Goal: Task Accomplishment & Management: Complete application form

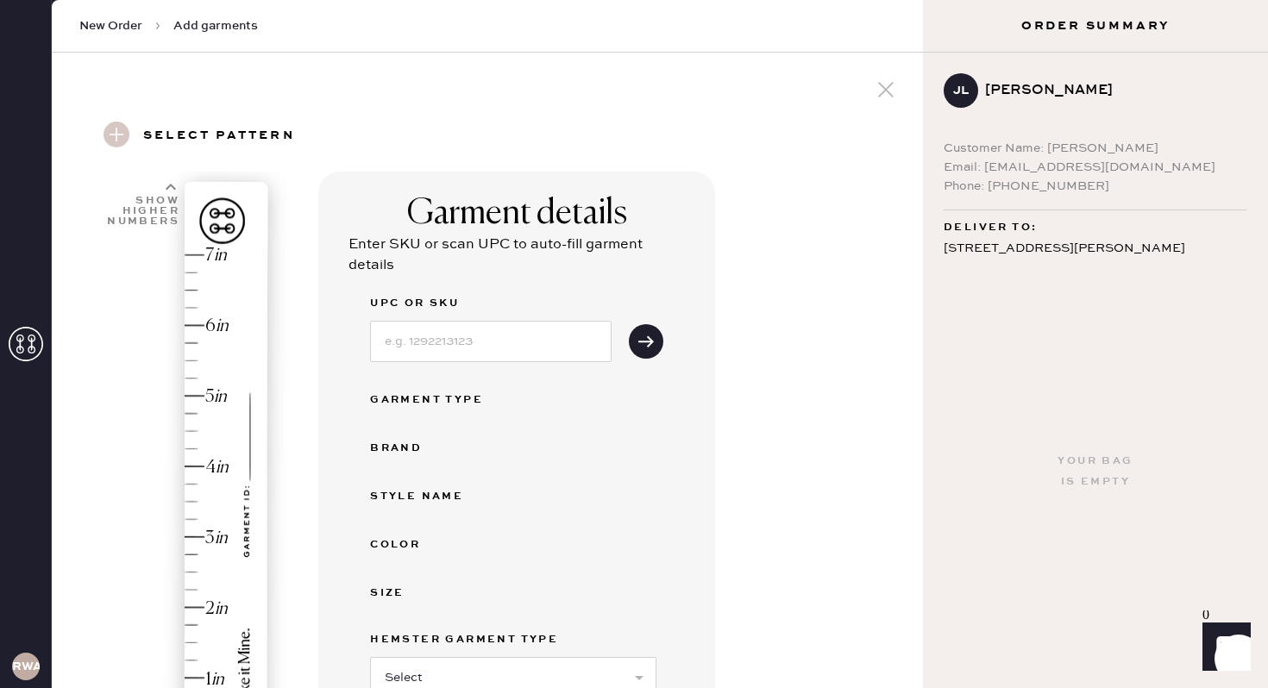
scroll to position [33, 0]
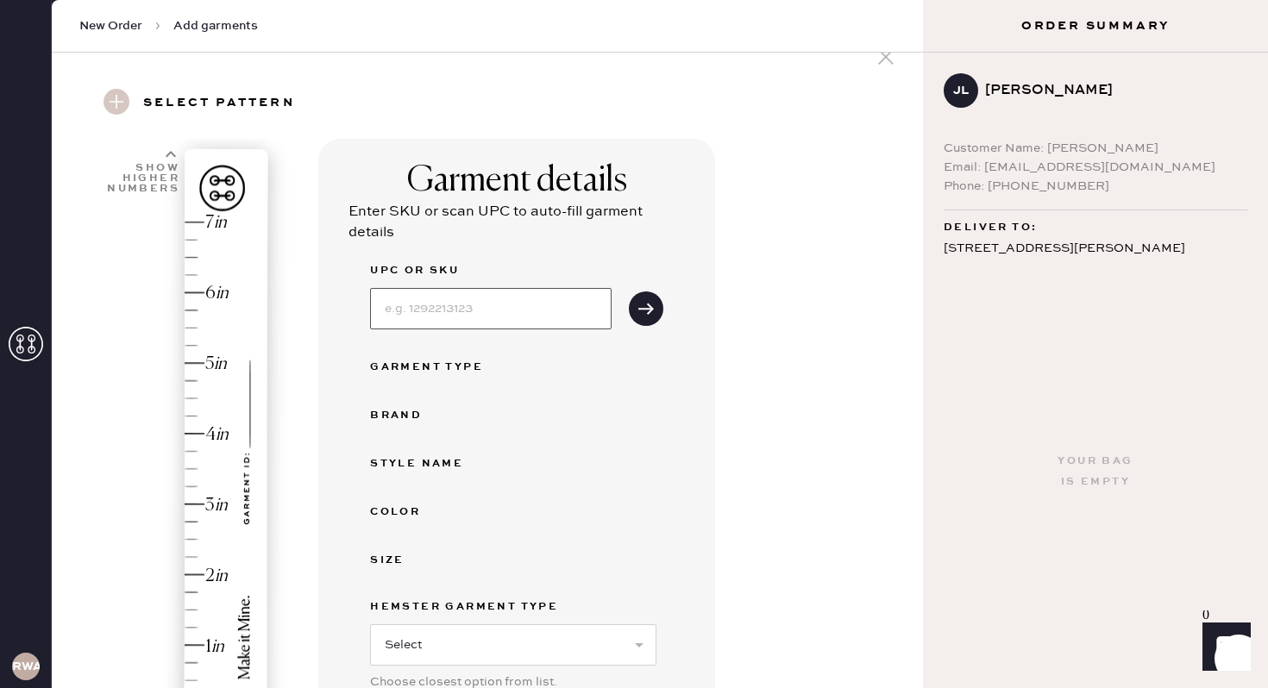
click at [494, 304] on input at bounding box center [491, 308] width 242 height 41
click at [116, 27] on span "New Order" at bounding box center [110, 25] width 63 height 17
click at [201, 21] on span "Add garments" at bounding box center [215, 25] width 85 height 17
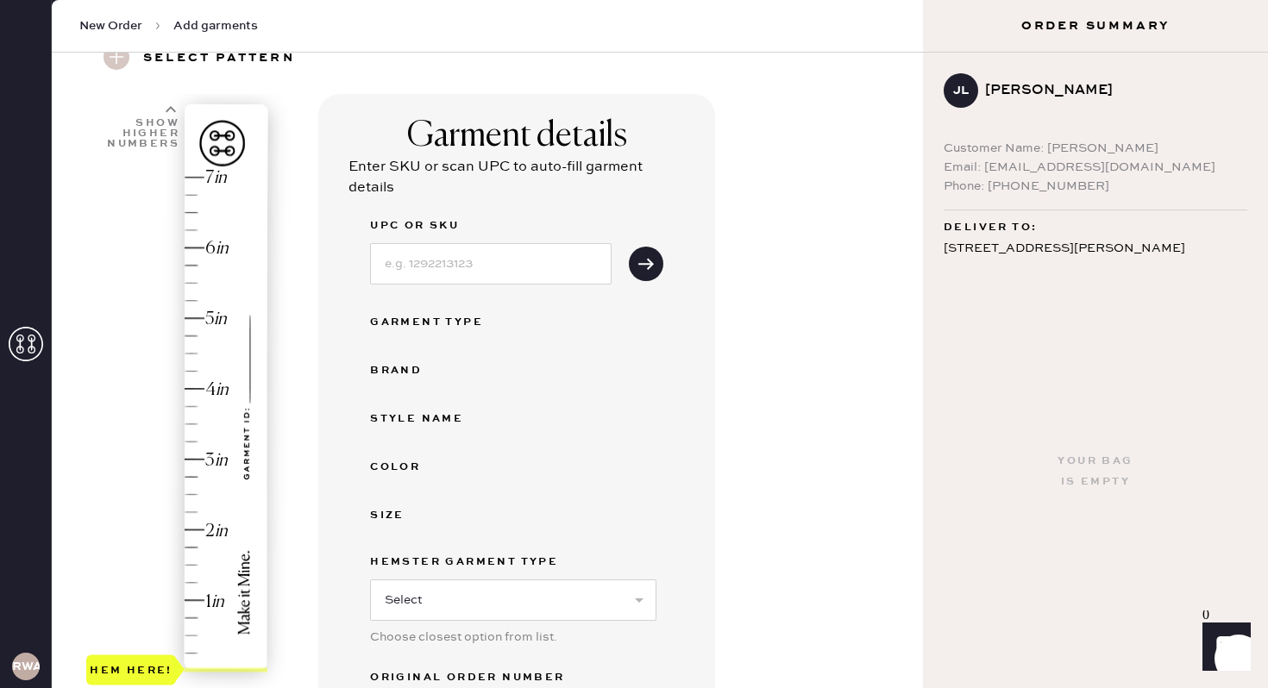
scroll to position [64, 0]
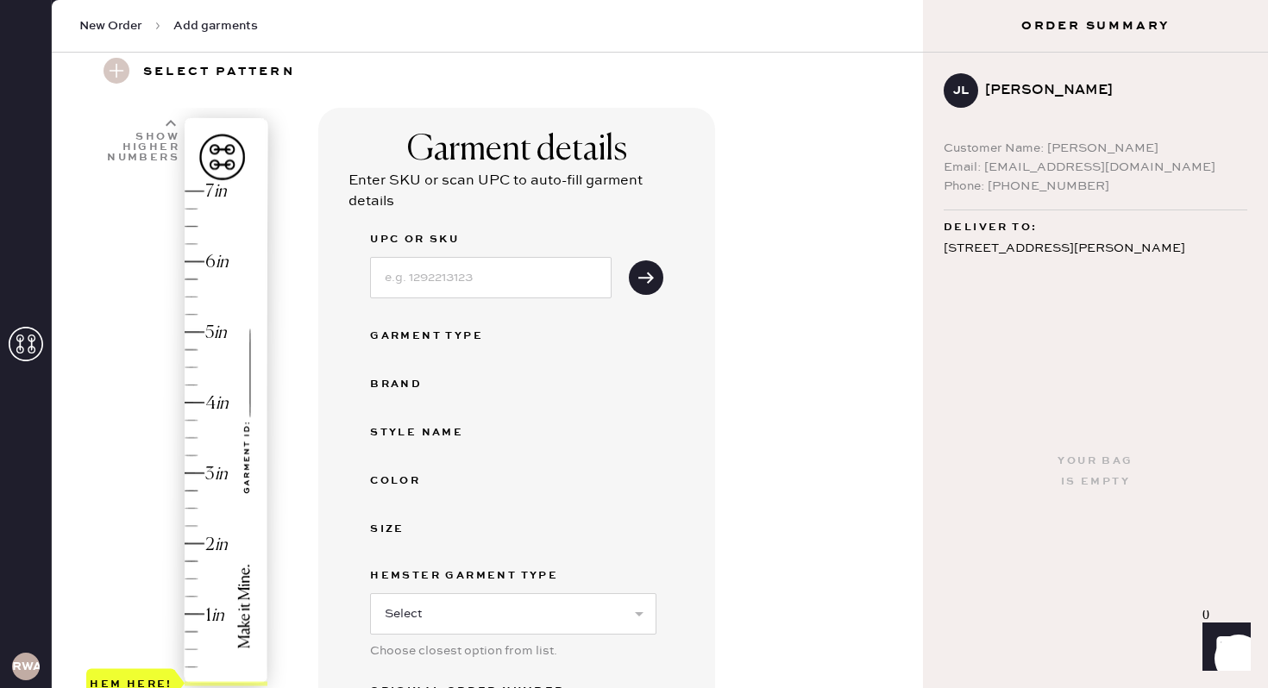
click at [127, 26] on span "New Order" at bounding box center [110, 25] width 63 height 17
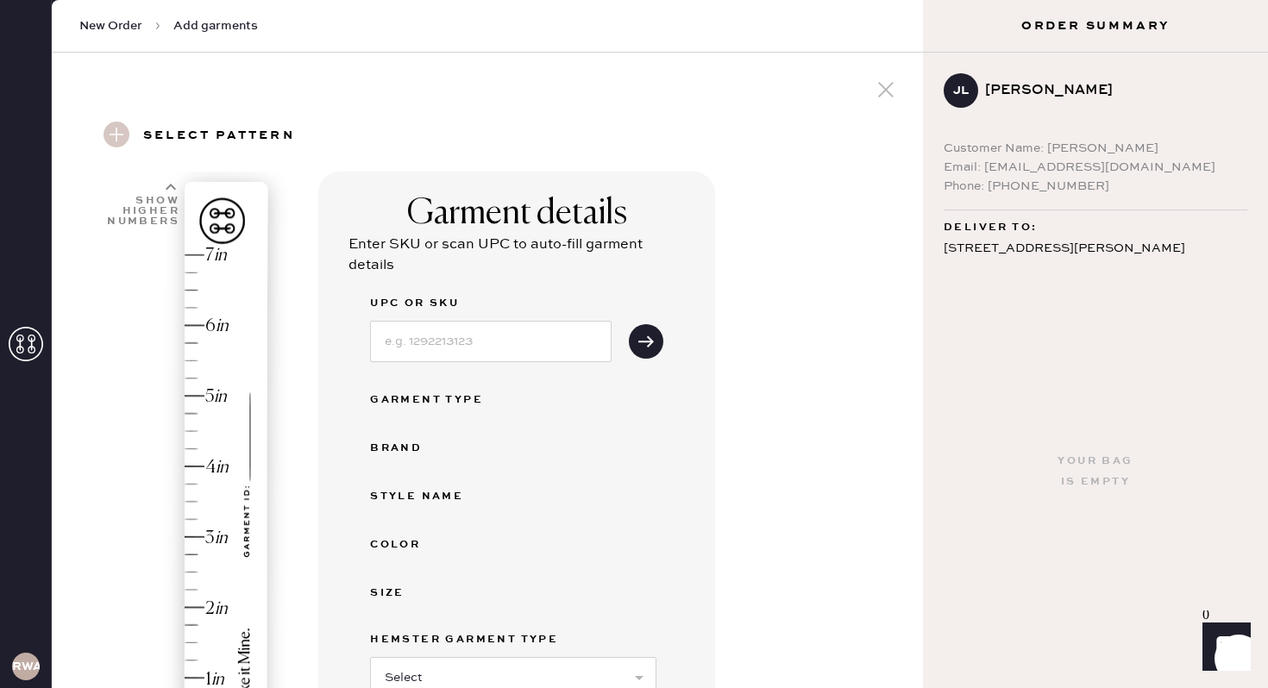
click at [27, 663] on h3 "RWA" at bounding box center [26, 667] width 28 height 12
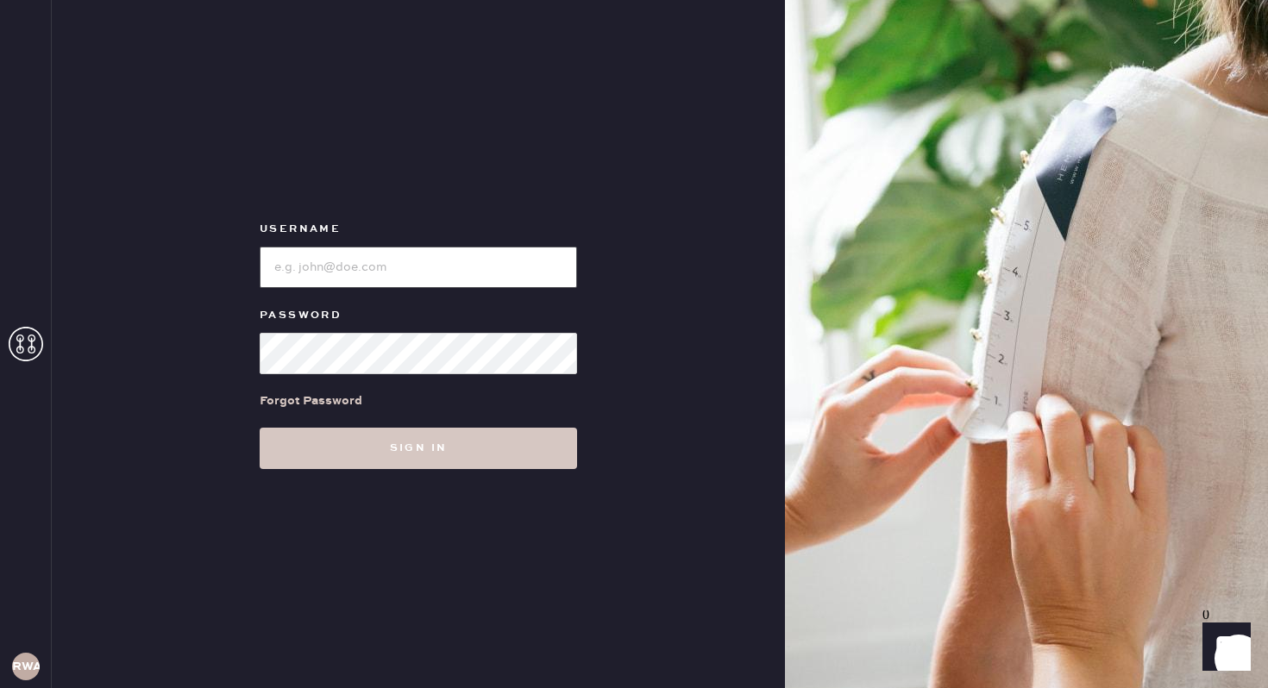
type input "reformationwilliamsburg"
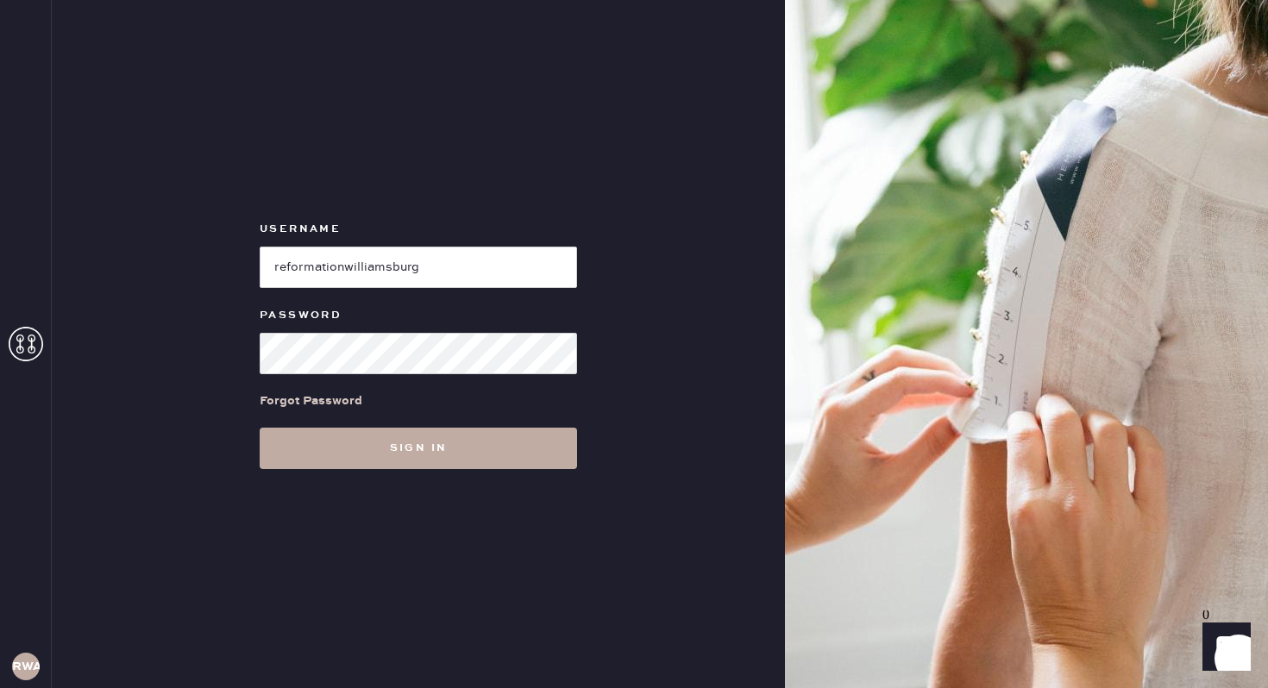
click at [375, 467] on button "Sign in" at bounding box center [418, 448] width 317 height 41
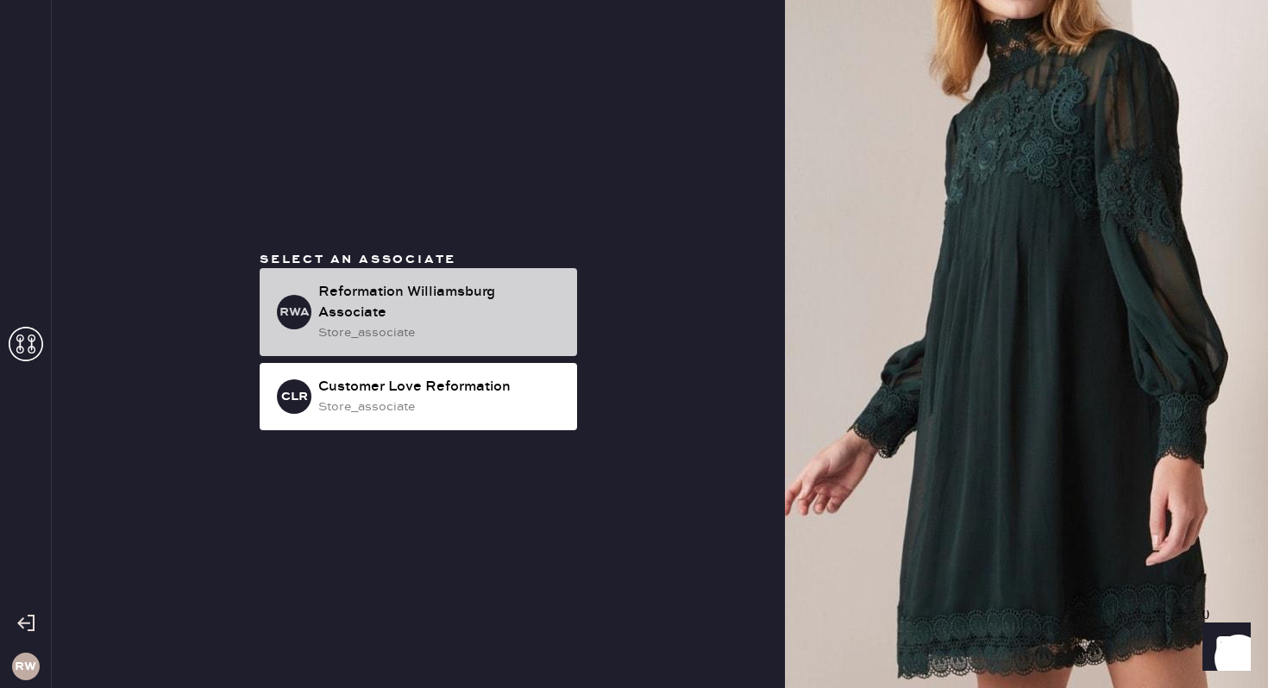
click at [428, 323] on div "Reformation Williamsburg Associate" at bounding box center [440, 302] width 245 height 41
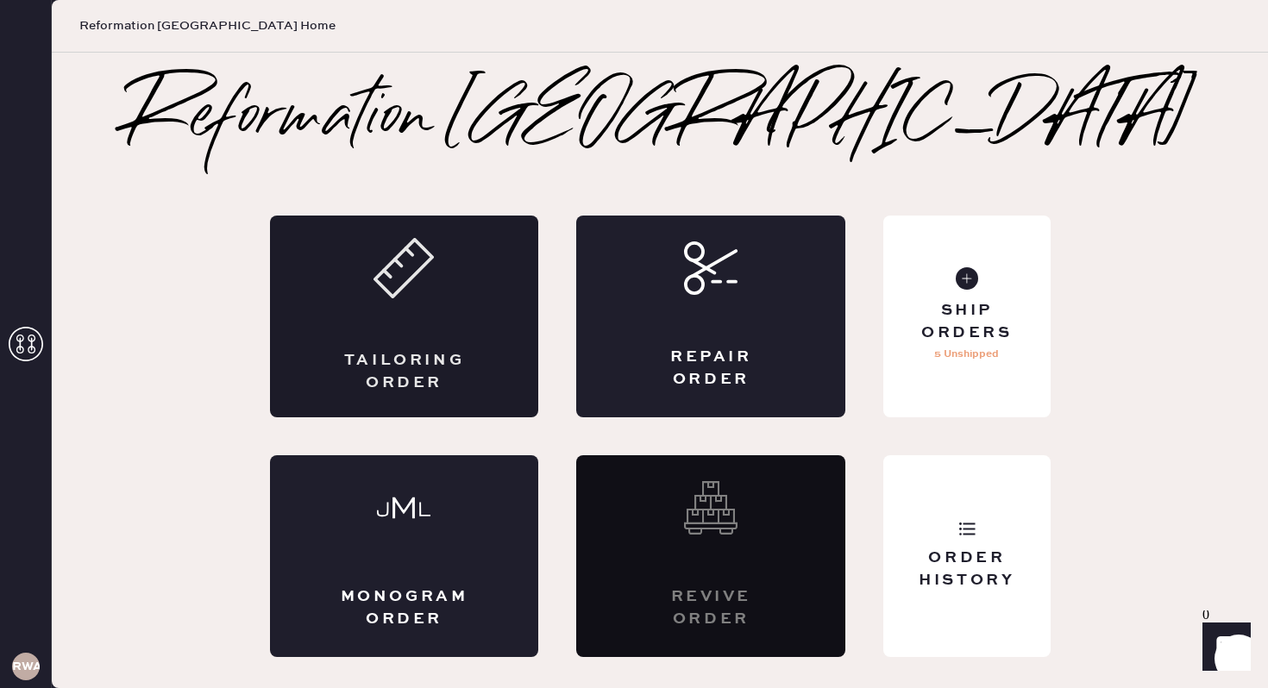
click at [430, 390] on div "Tailoring Order" at bounding box center [404, 371] width 131 height 43
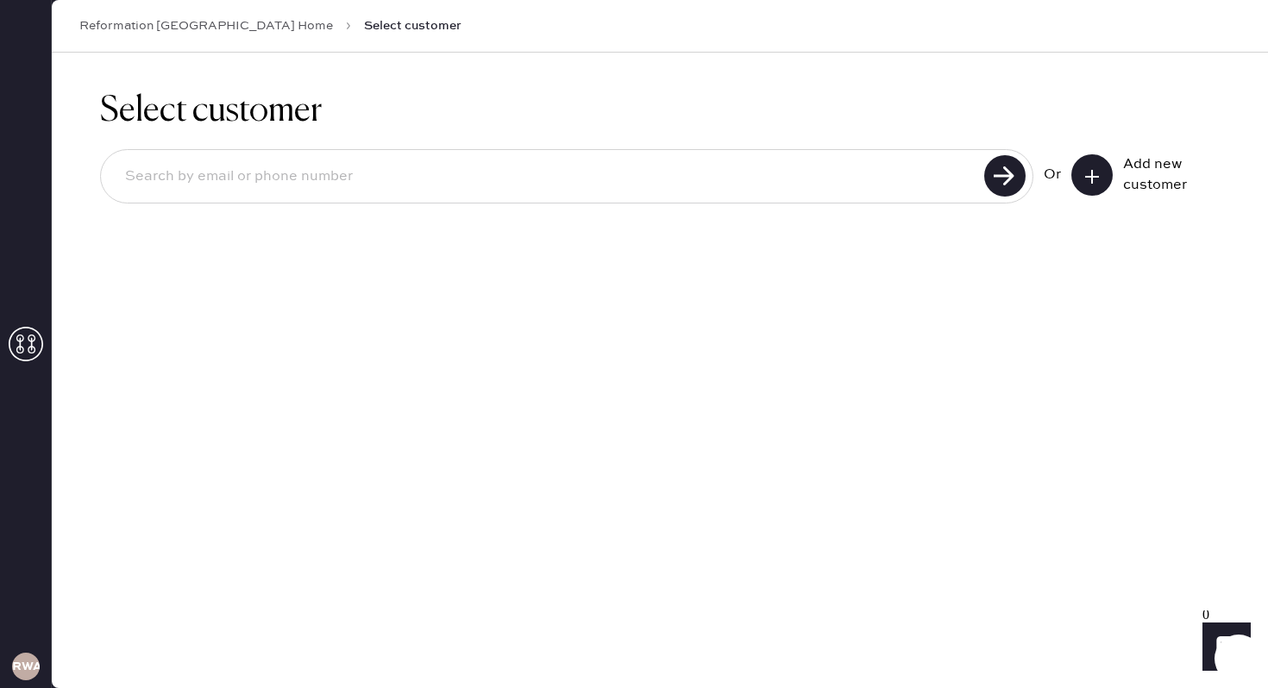
click at [369, 179] on input at bounding box center [545, 177] width 868 height 40
type input "6308087287"
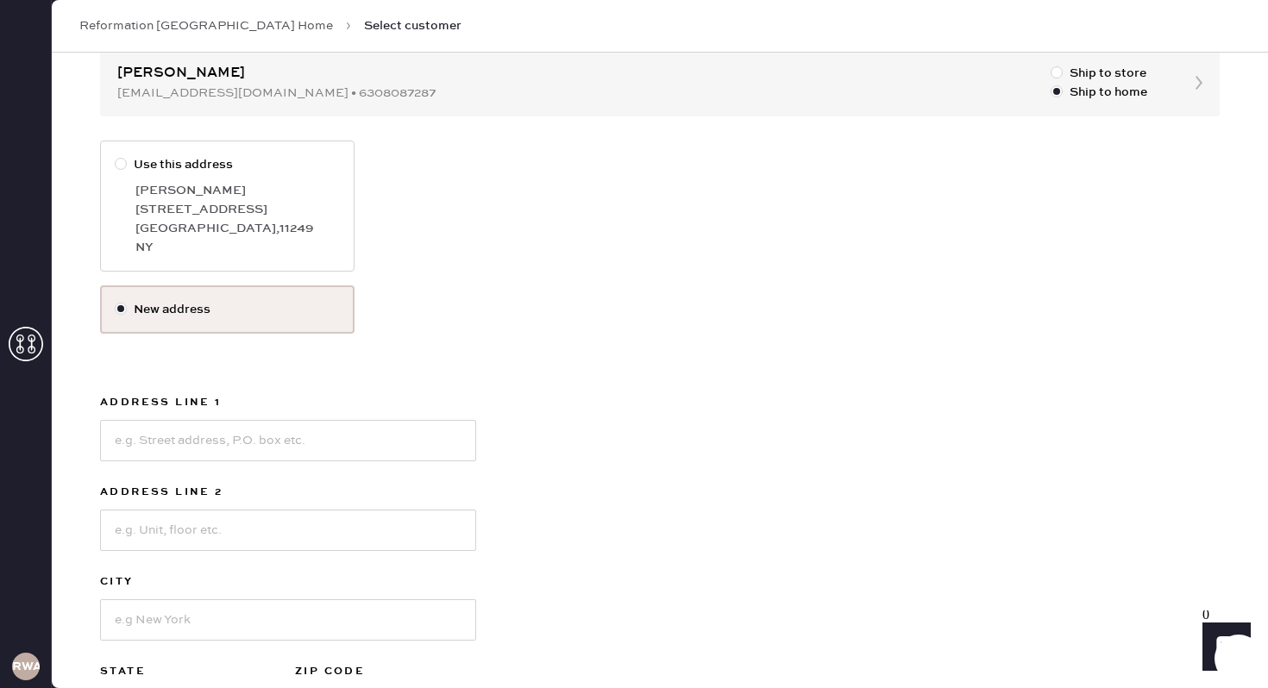
scroll to position [185, 0]
click at [251, 214] on div "[STREET_ADDRESS]" at bounding box center [237, 207] width 204 height 19
click at [116, 154] on input "Use this address" at bounding box center [115, 153] width 1 height 1
radio input "true"
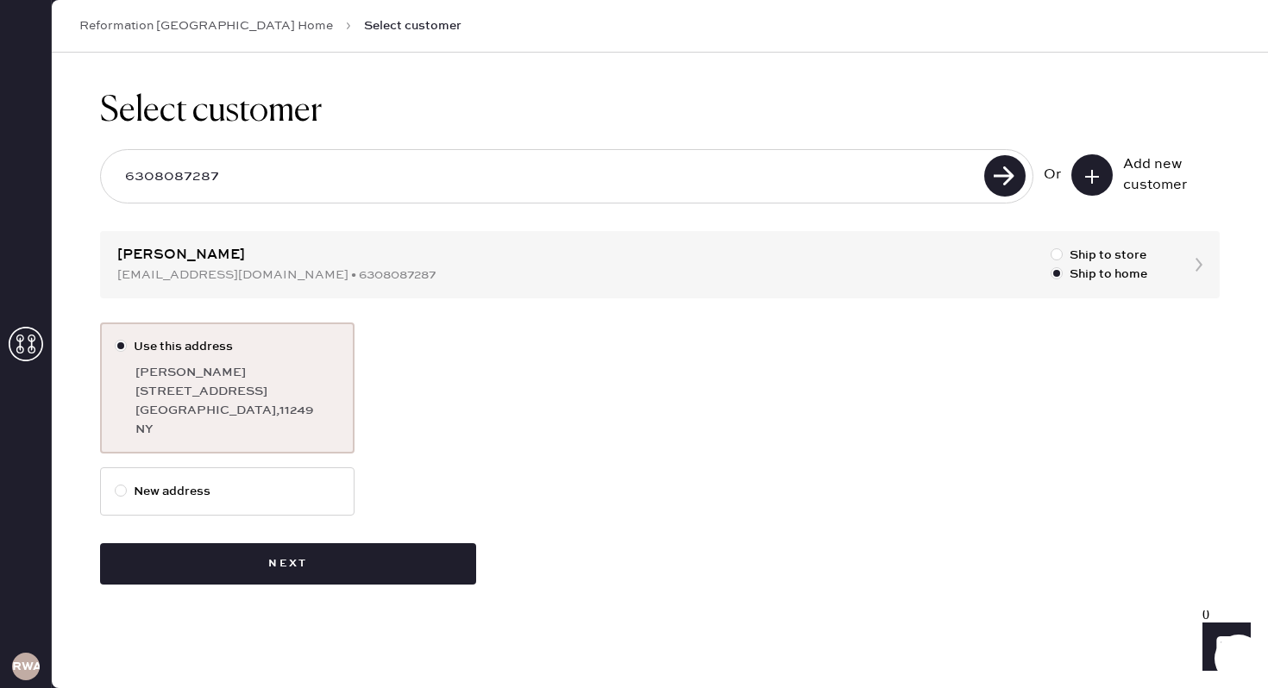
scroll to position [0, 0]
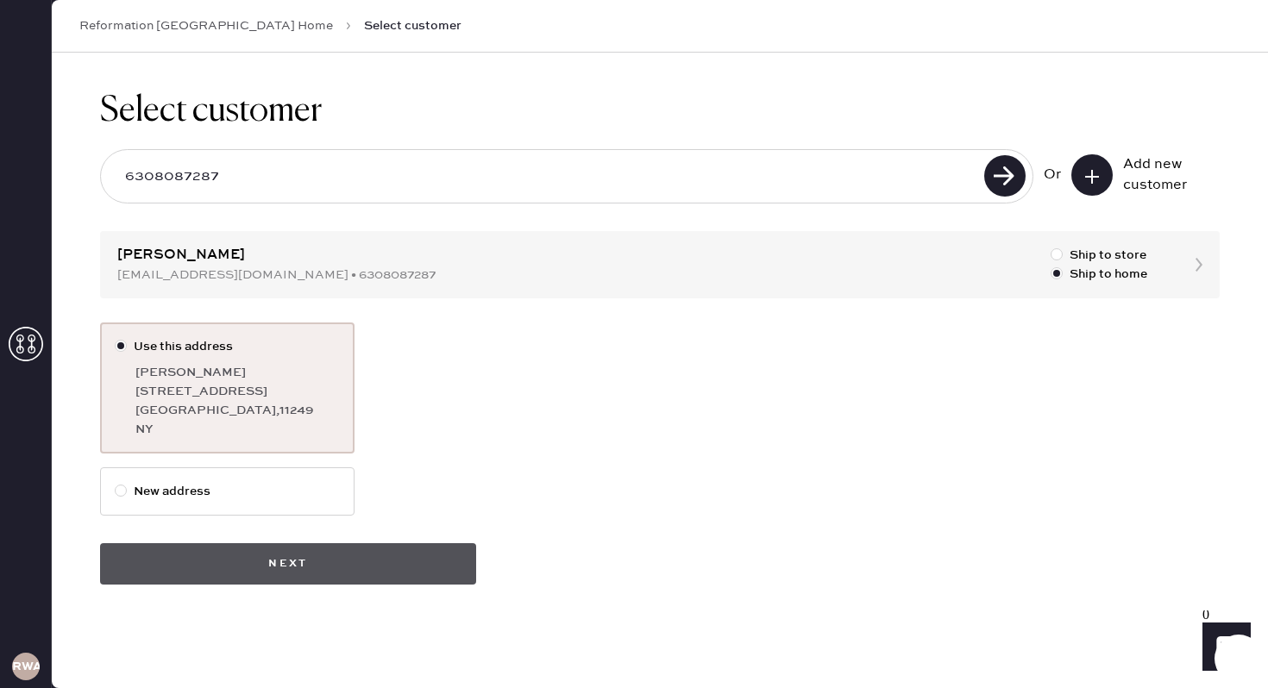
click at [267, 561] on button "Next" at bounding box center [288, 564] width 376 height 41
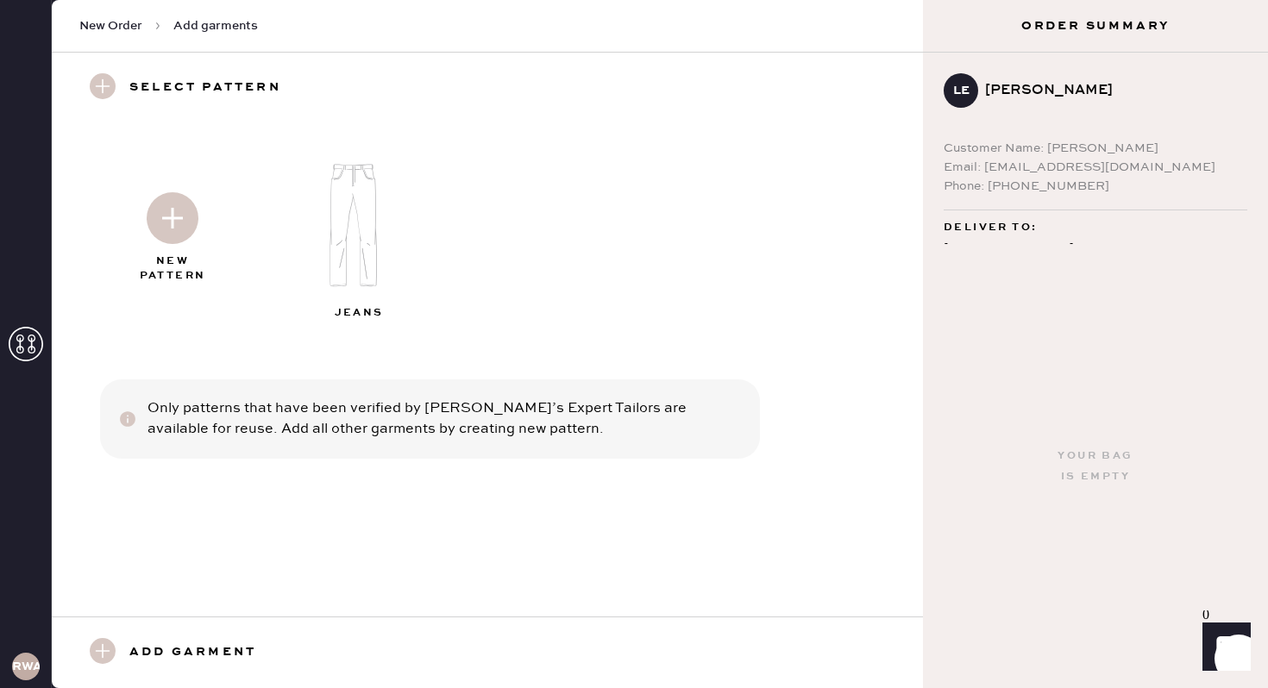
click at [350, 223] on img at bounding box center [360, 225] width 186 height 149
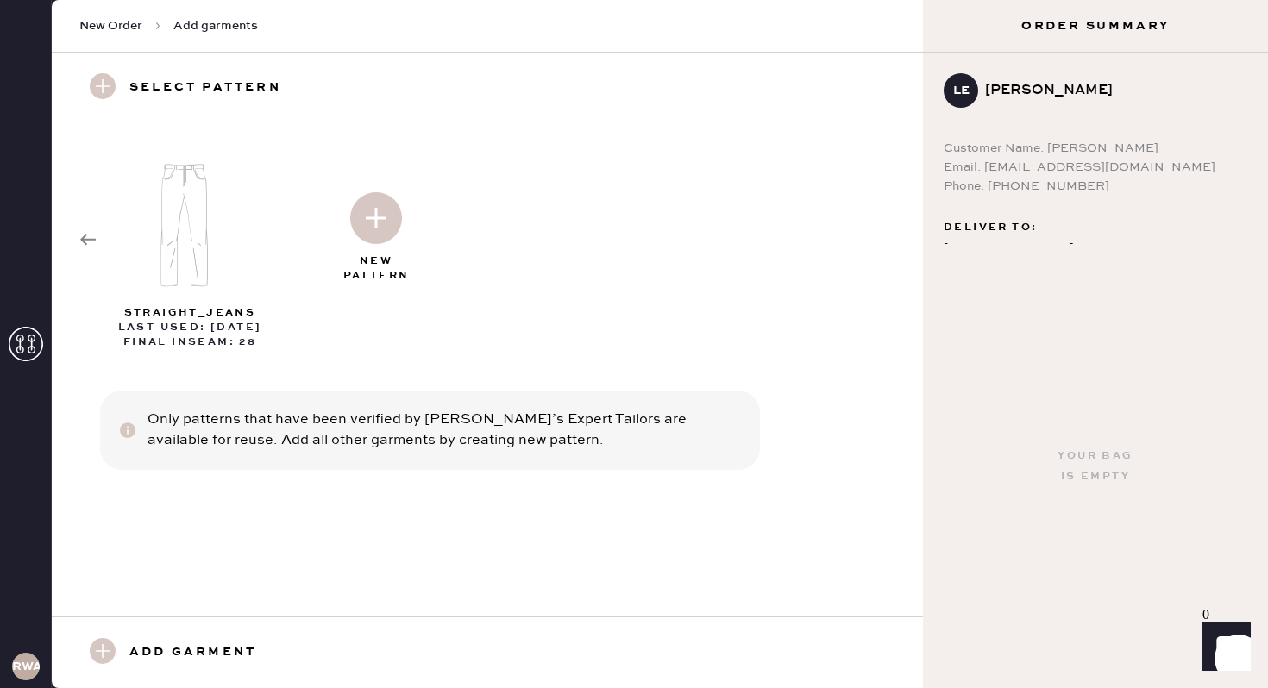
click at [175, 258] on img at bounding box center [191, 225] width 186 height 149
select select "2"
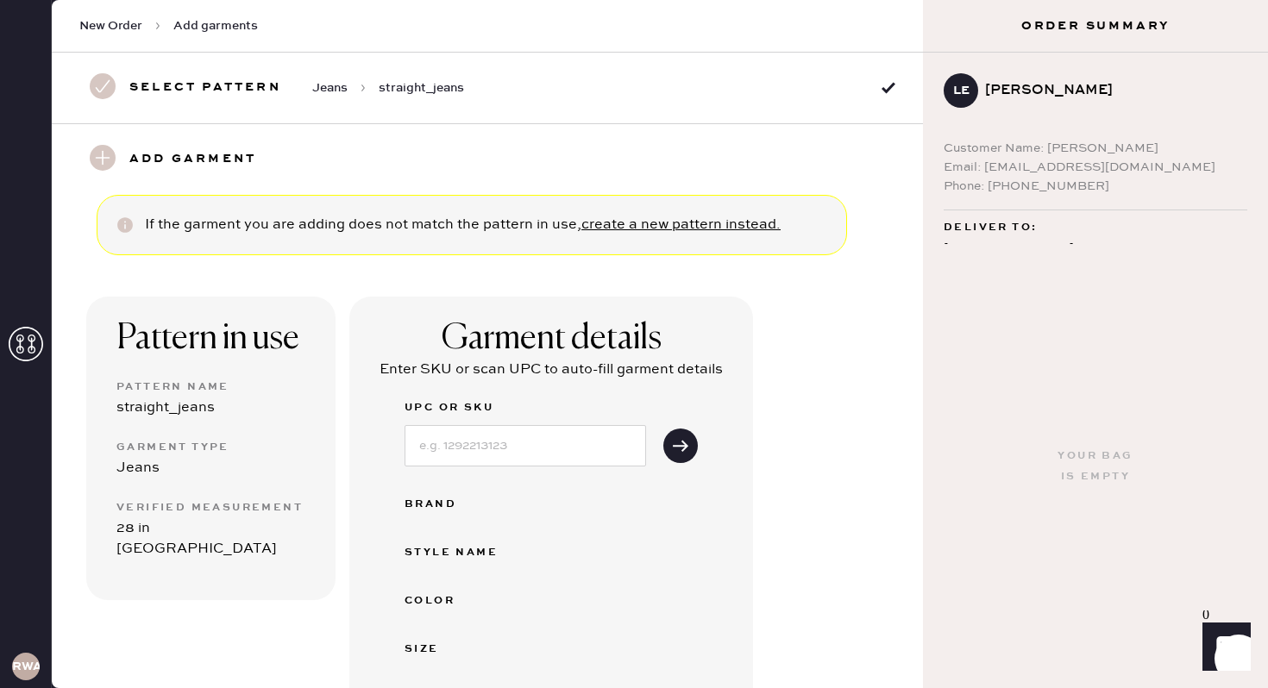
click at [139, 539] on div "Pattern in use Pattern Name straight_jeans Garment Type Jeans Verified Measurem…" at bounding box center [210, 449] width 249 height 304
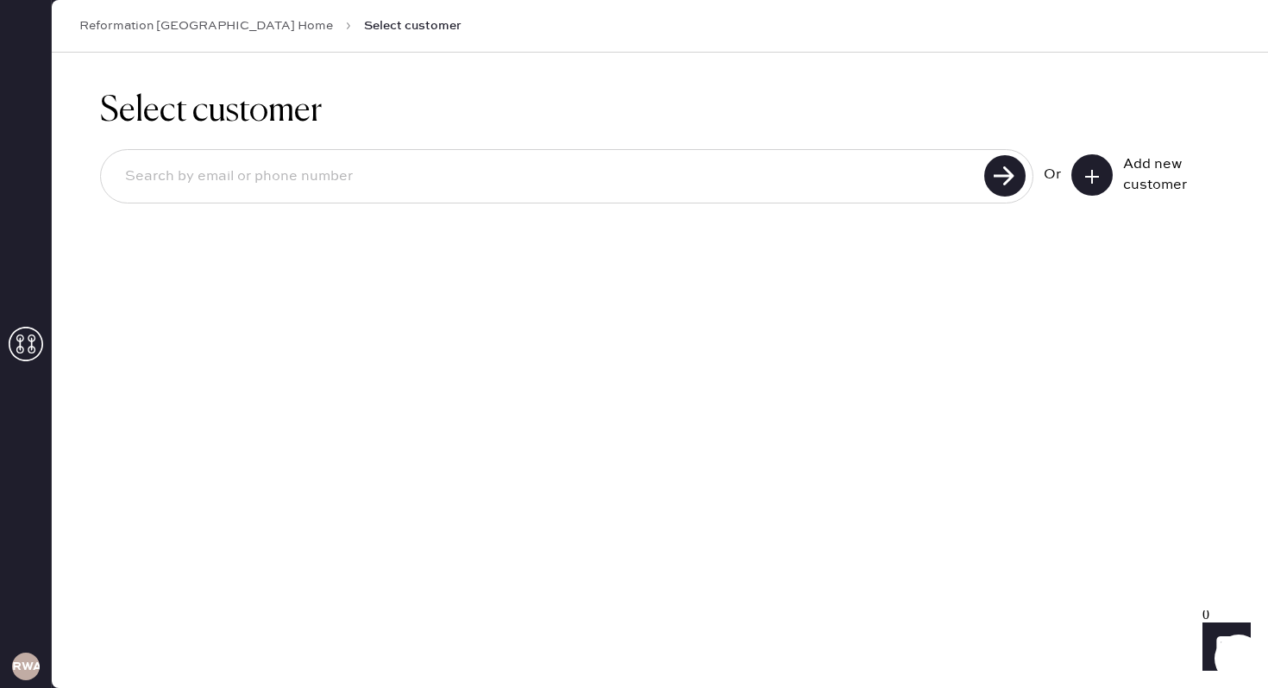
click at [279, 166] on input at bounding box center [545, 177] width 868 height 40
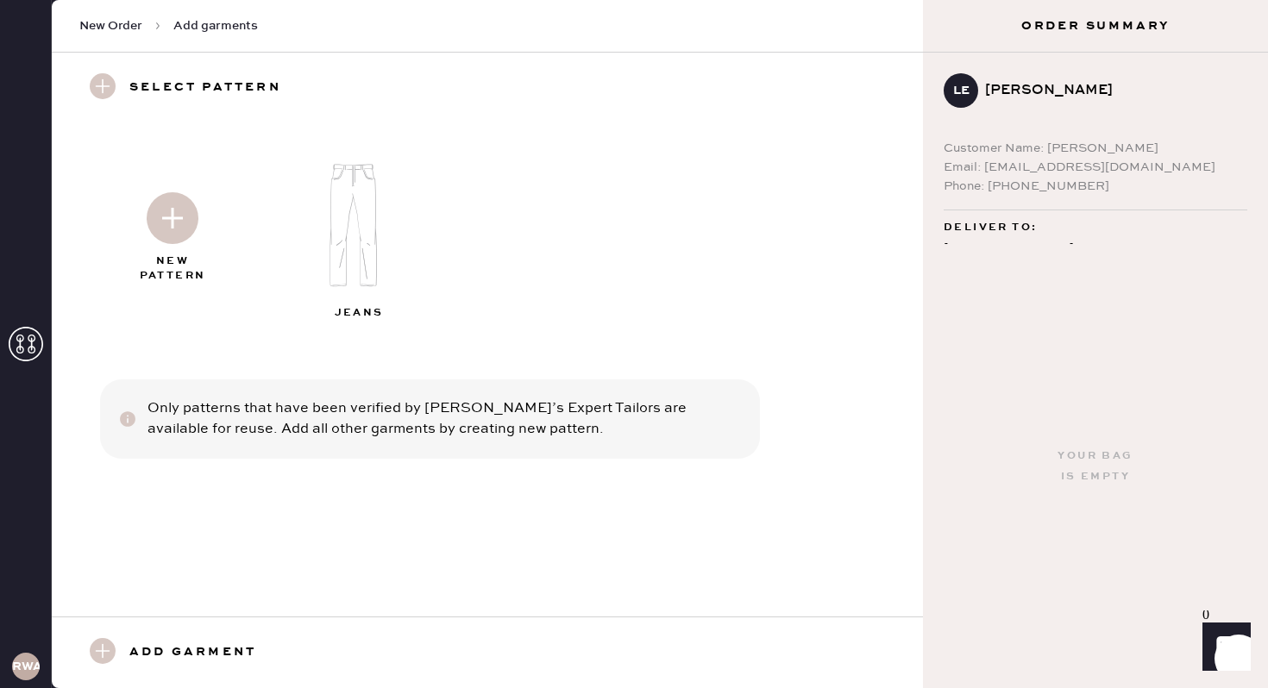
click at [370, 225] on img at bounding box center [360, 225] width 186 height 149
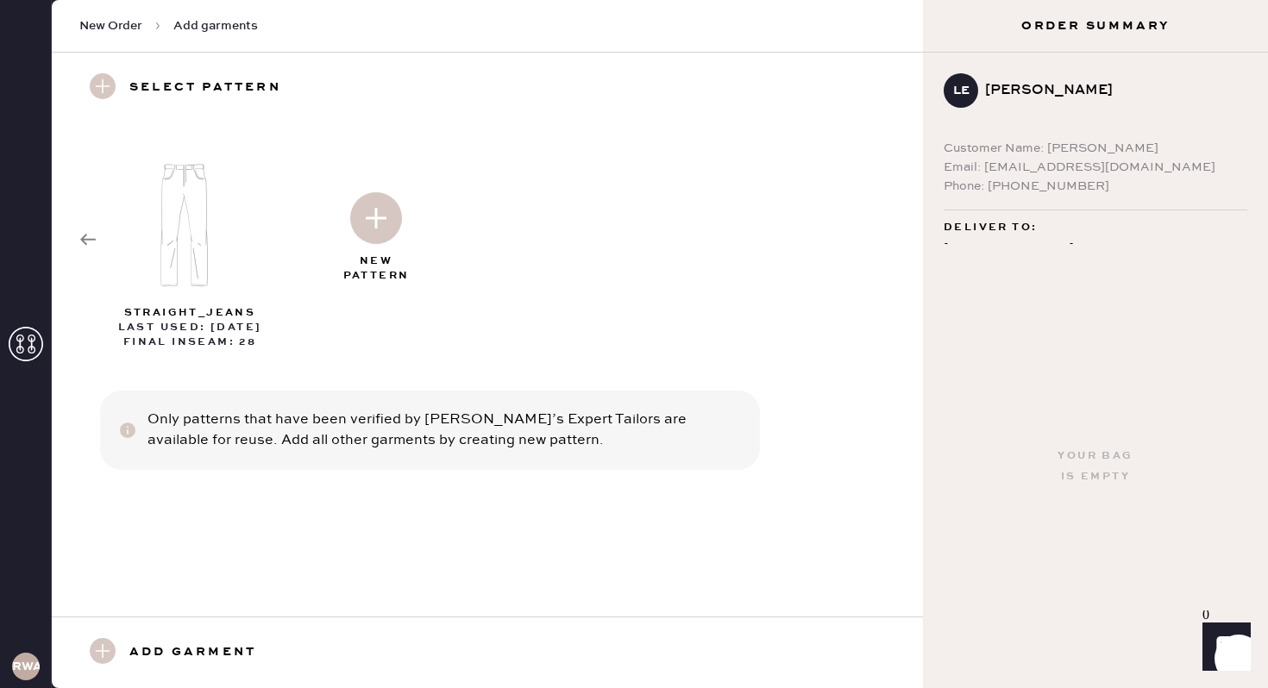
click at [184, 230] on img at bounding box center [191, 225] width 186 height 149
select select "2"
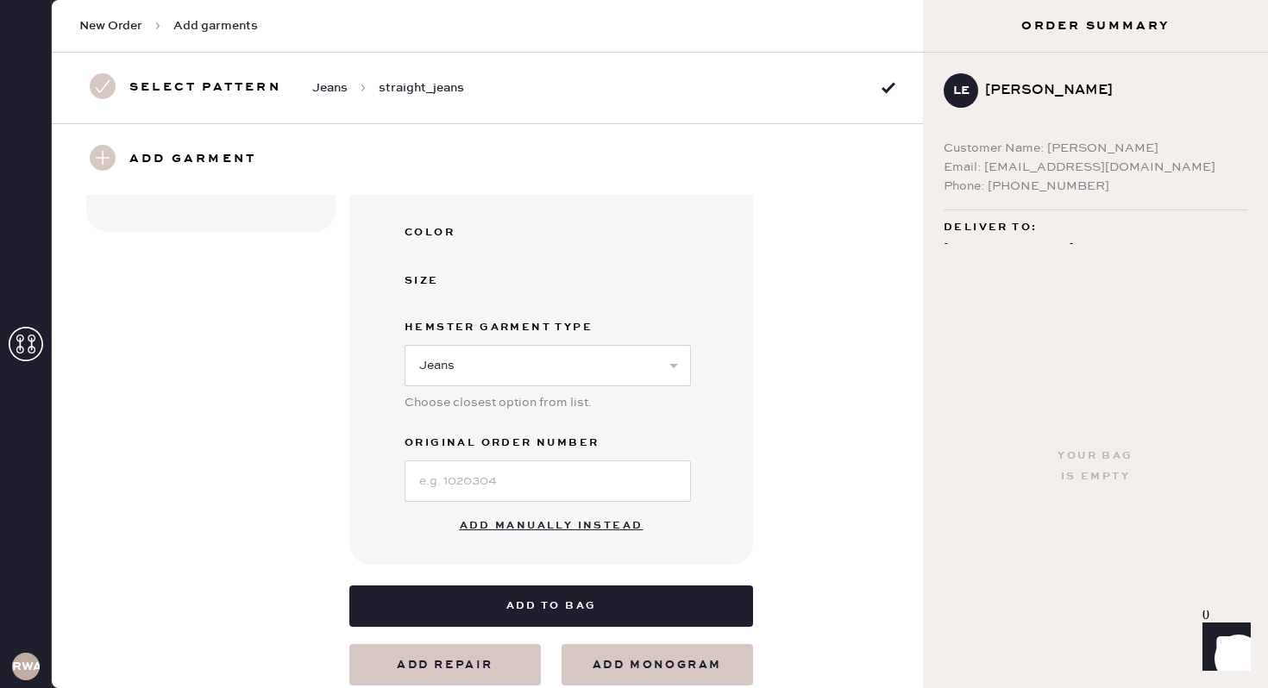
scroll to position [363, 0]
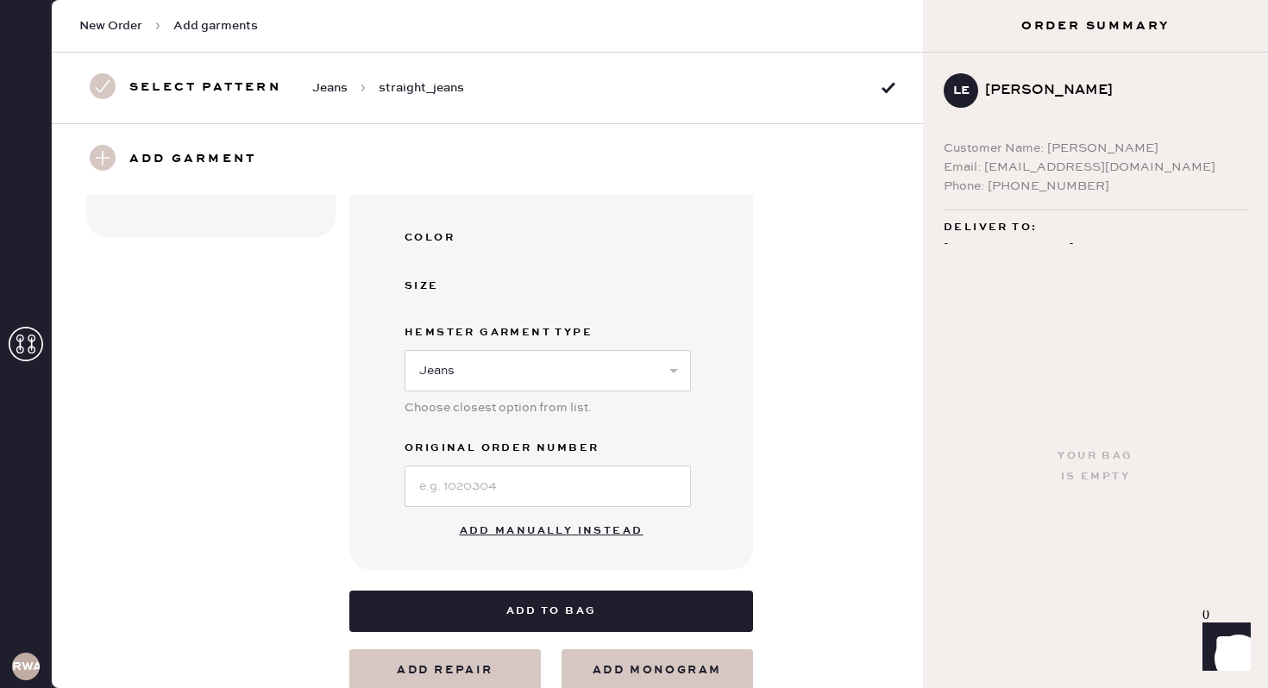
click at [553, 531] on button "Add manually instead" at bounding box center [551, 531] width 204 height 35
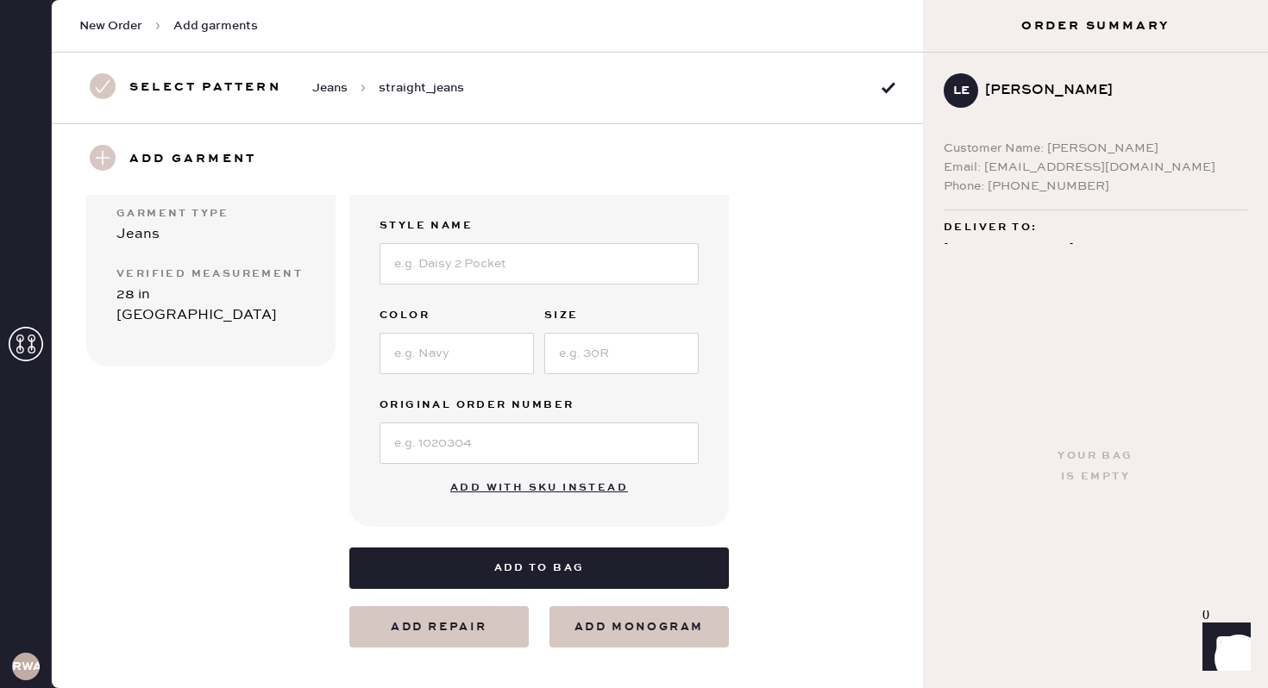
scroll to position [0, 0]
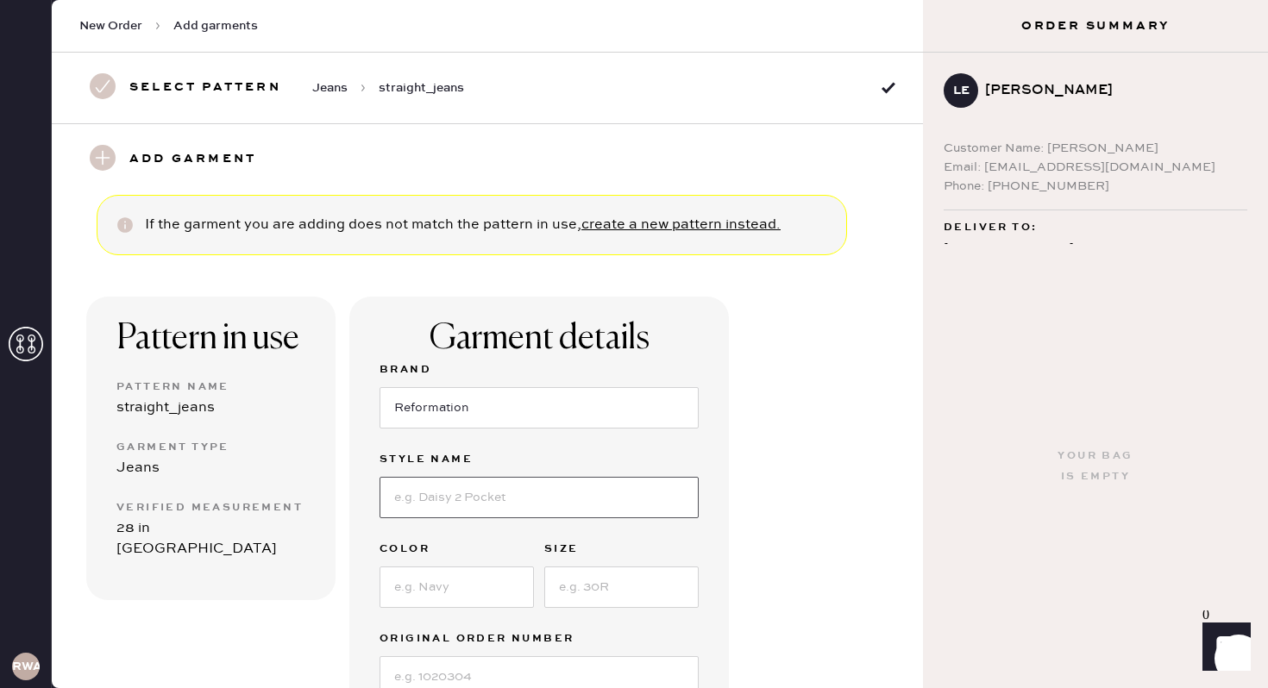
click at [488, 493] on input at bounding box center [539, 497] width 319 height 41
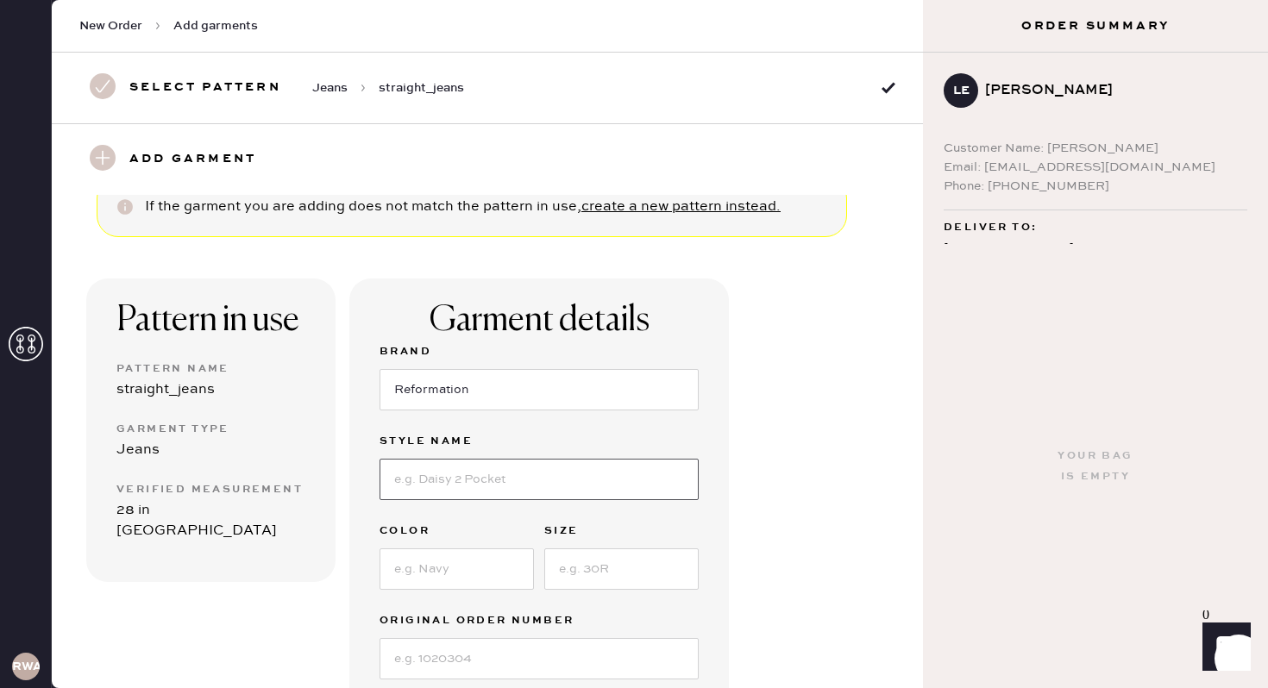
scroll to position [13, 0]
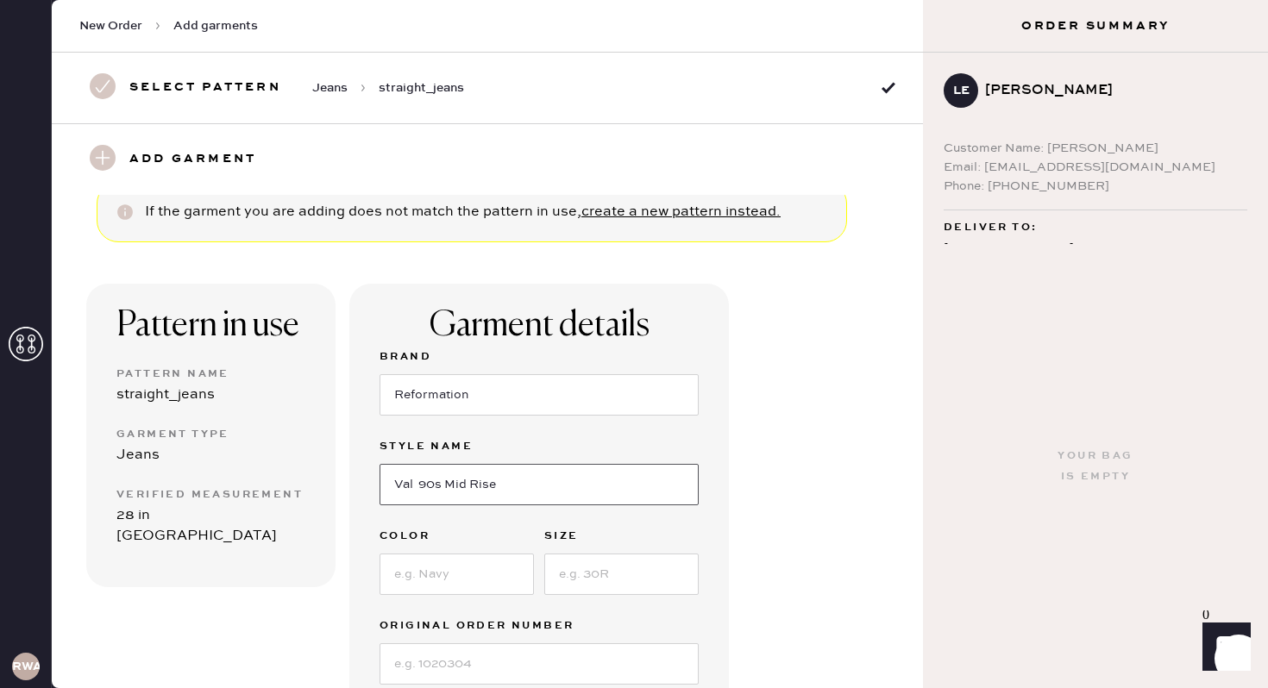
type input "Val 90s Mid Rise"
click at [468, 578] on input at bounding box center [457, 574] width 154 height 41
type input "white"
click at [606, 578] on input at bounding box center [621, 574] width 154 height 41
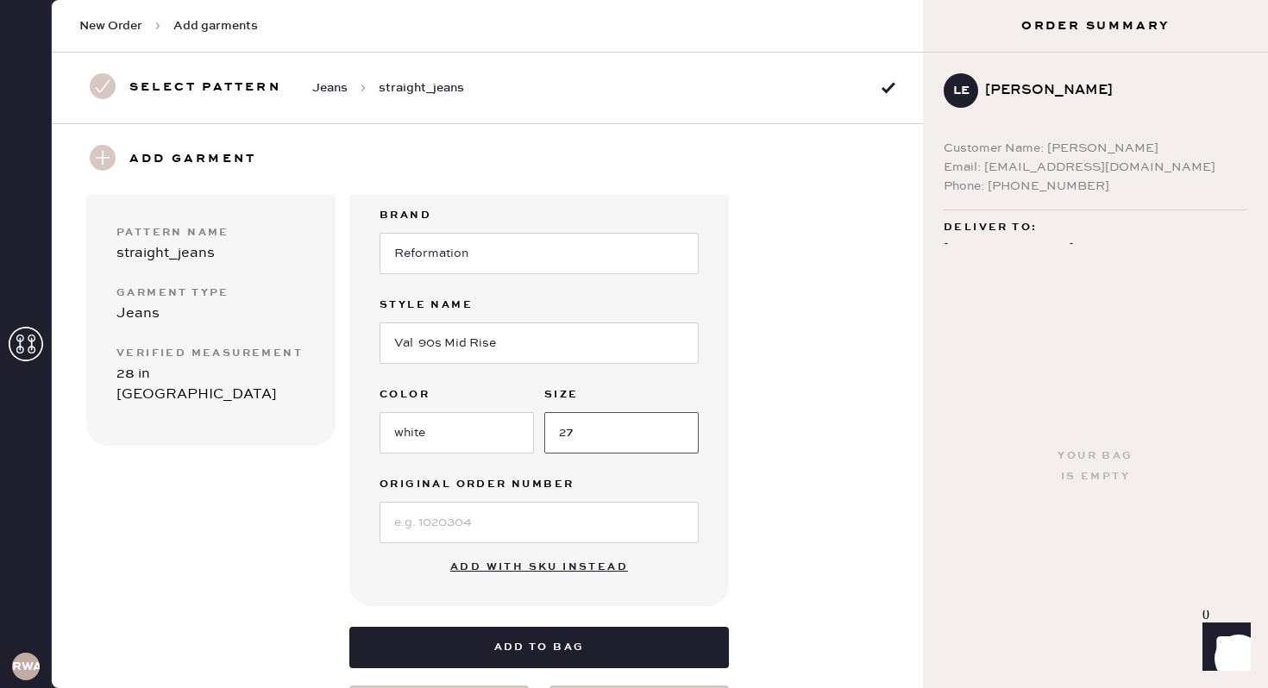
scroll to position [162, 0]
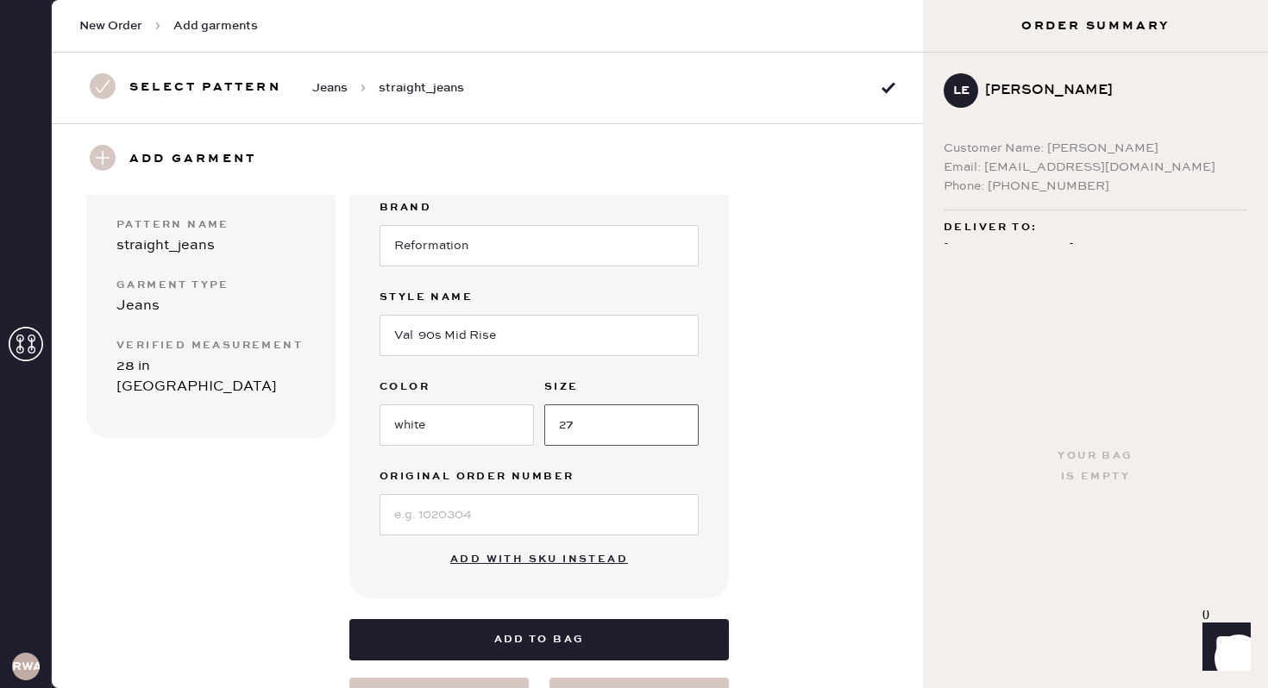
type input "27"
click at [481, 509] on input at bounding box center [539, 514] width 319 height 41
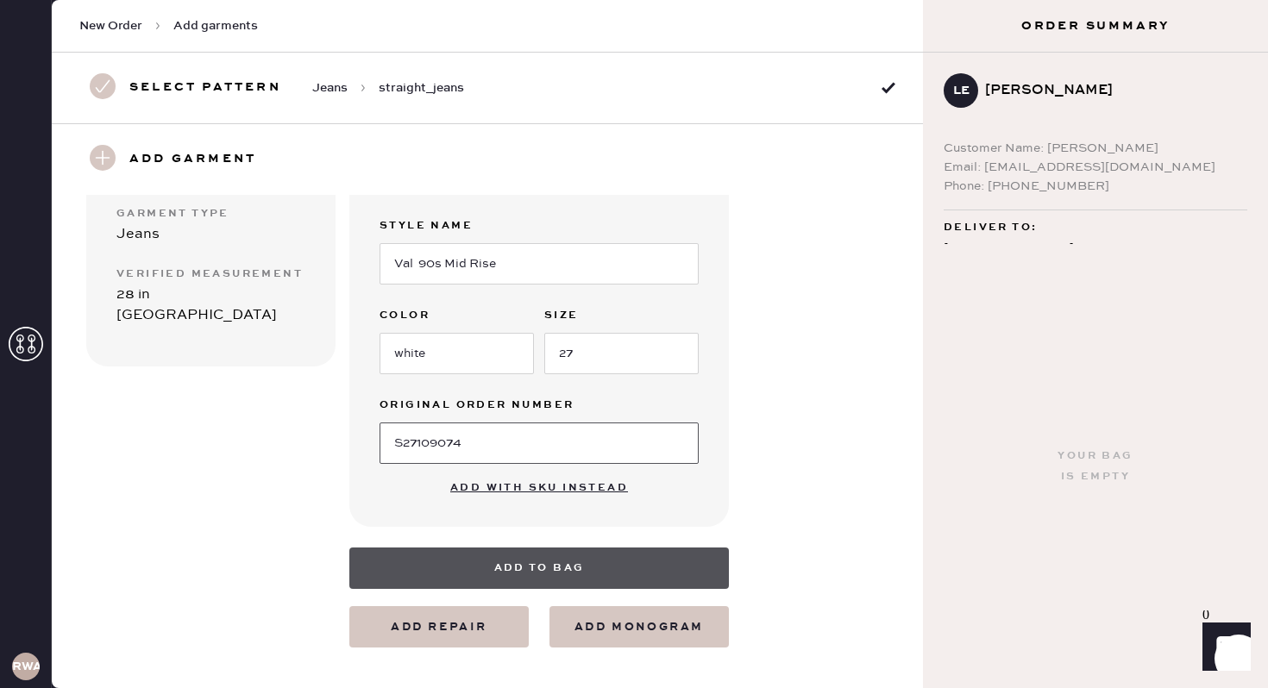
type input "S27109074"
click at [521, 562] on button "Add to bag" at bounding box center [539, 568] width 380 height 41
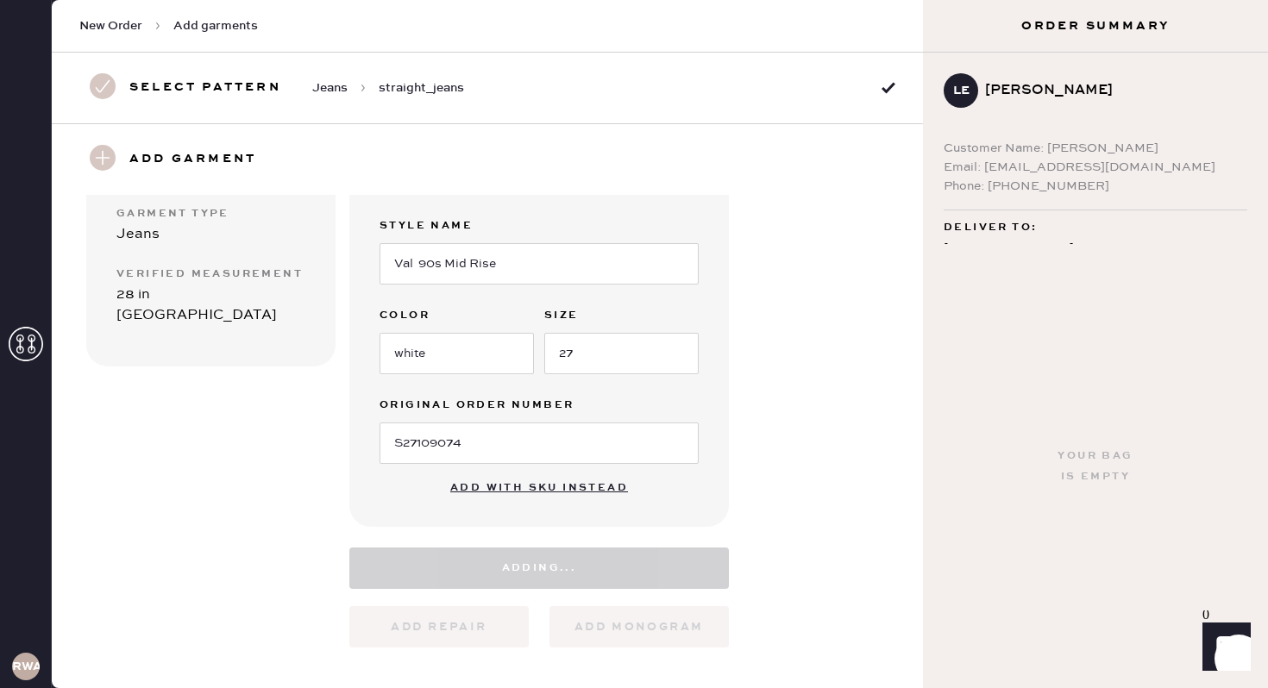
select select "2"
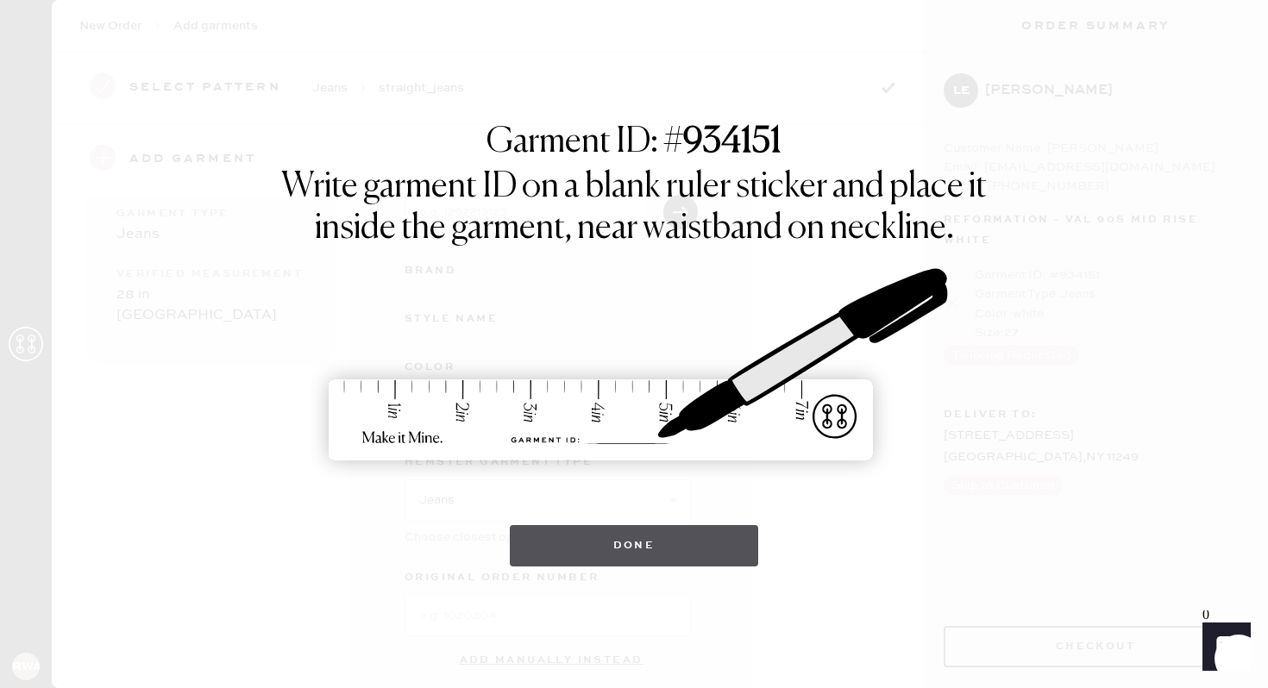
click at [649, 556] on button "Done" at bounding box center [634, 545] width 249 height 41
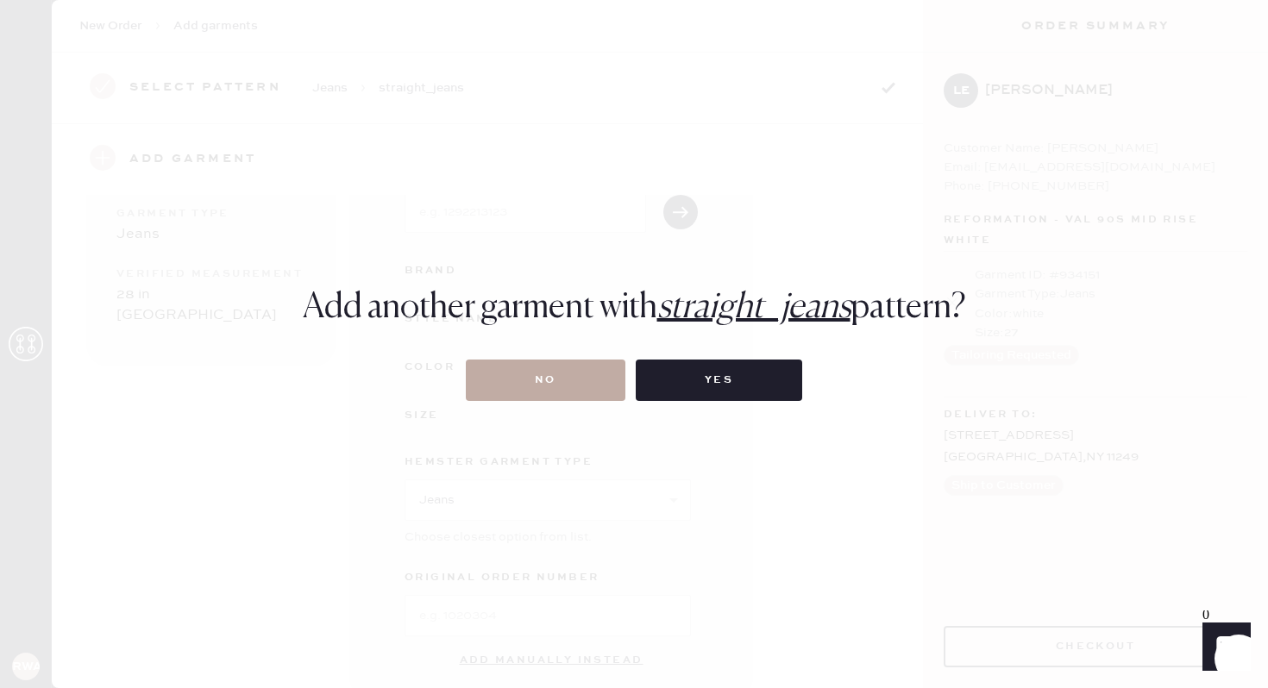
click at [550, 368] on button "No" at bounding box center [546, 380] width 160 height 41
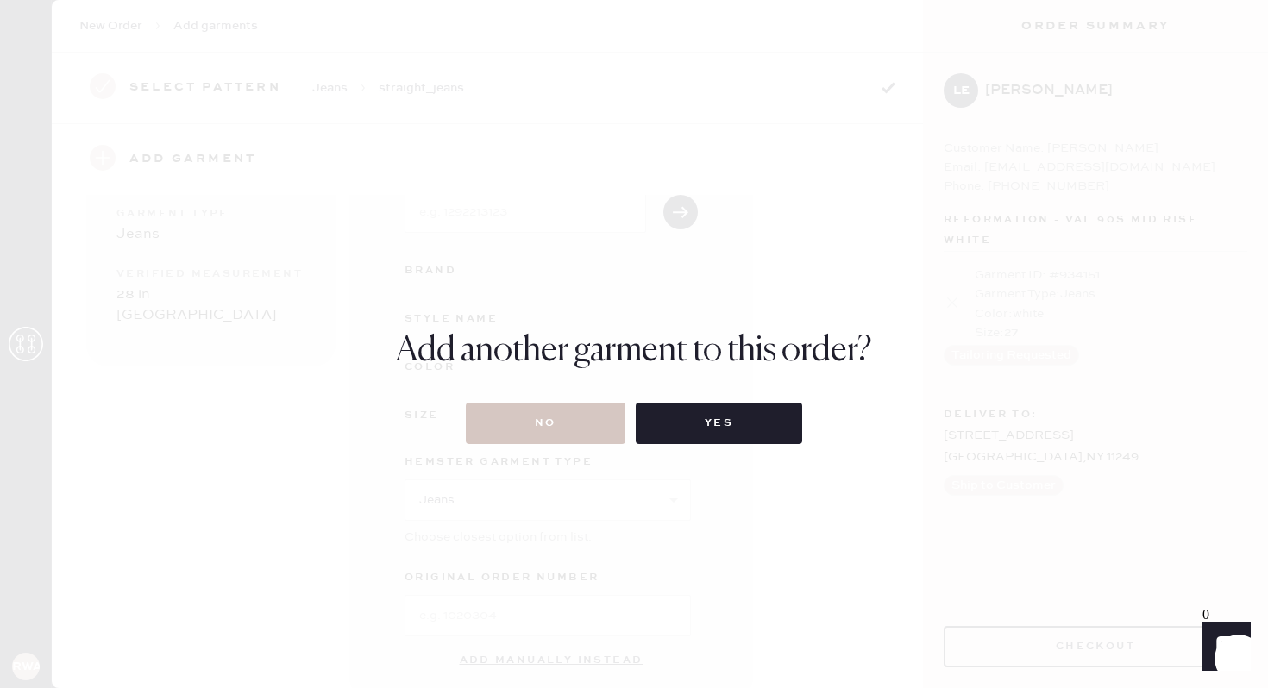
click at [558, 398] on div "Add another garment to this order? No Yes" at bounding box center [634, 387] width 476 height 114
click at [558, 425] on button "No" at bounding box center [546, 423] width 160 height 41
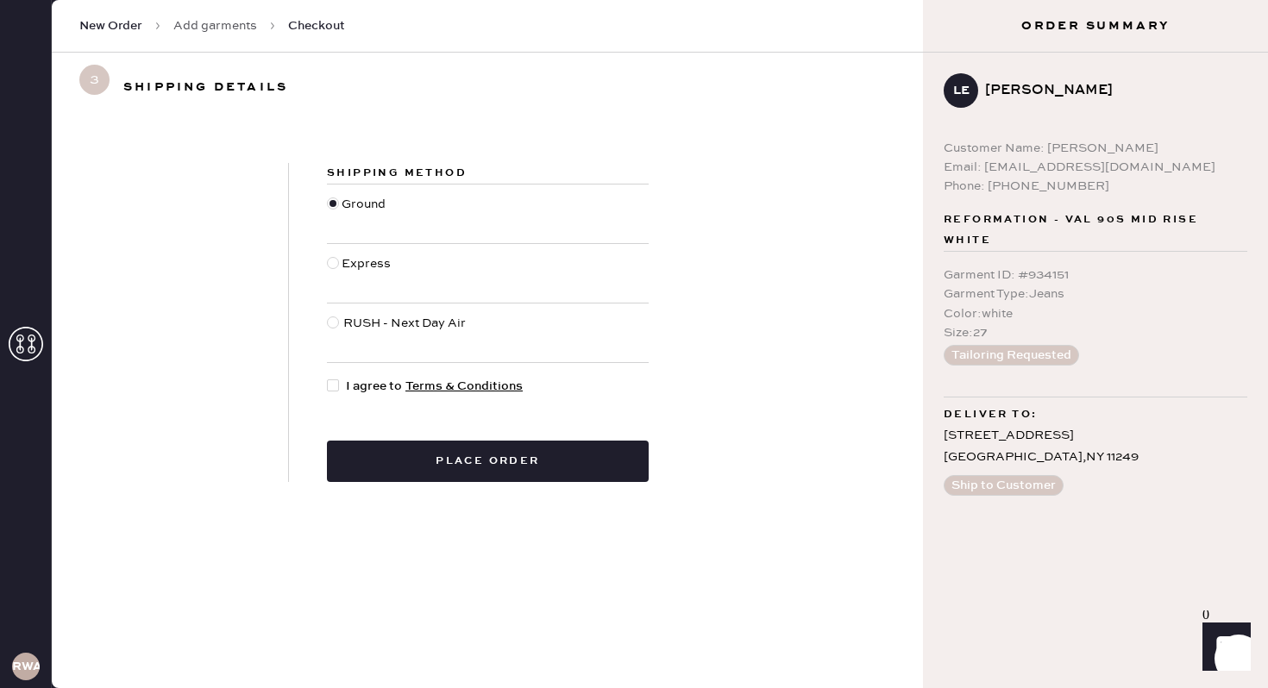
click at [340, 390] on div at bounding box center [336, 386] width 19 height 19
click at [328, 378] on input "I agree to Terms & Conditions" at bounding box center [327, 377] width 1 height 1
checkbox input "true"
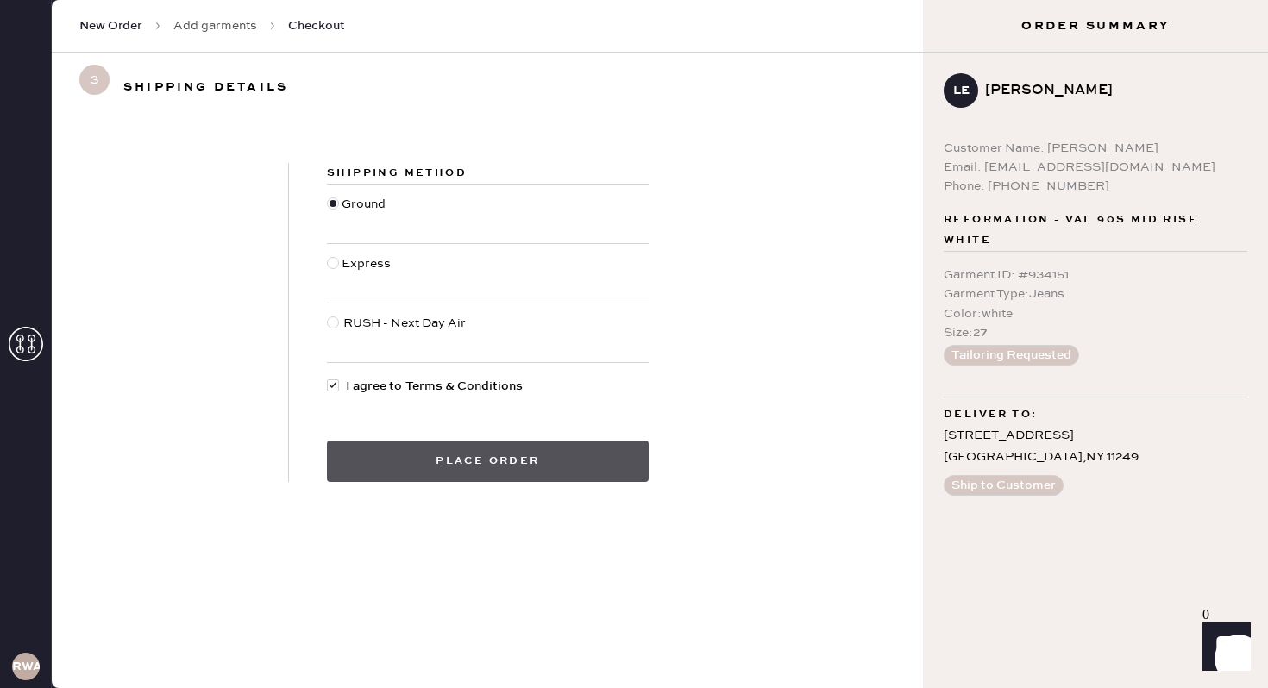
click at [441, 457] on button "Place order" at bounding box center [488, 461] width 322 height 41
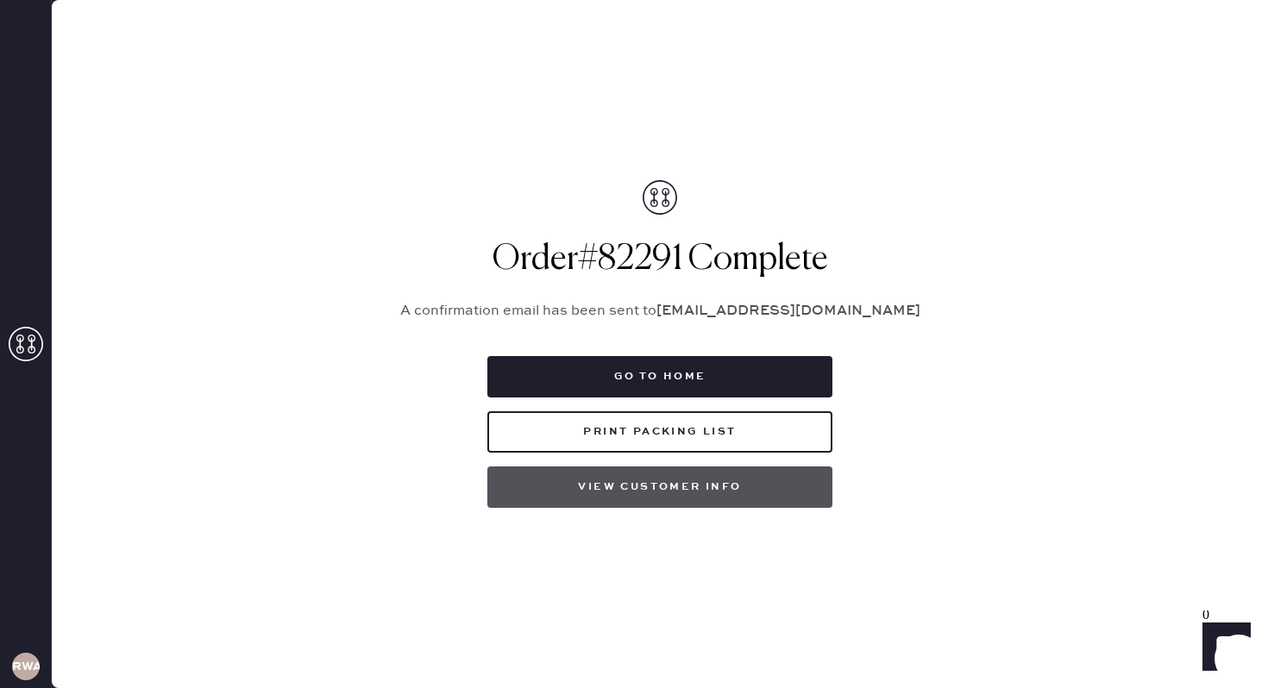
click at [734, 493] on button "View customer info" at bounding box center [659, 487] width 345 height 41
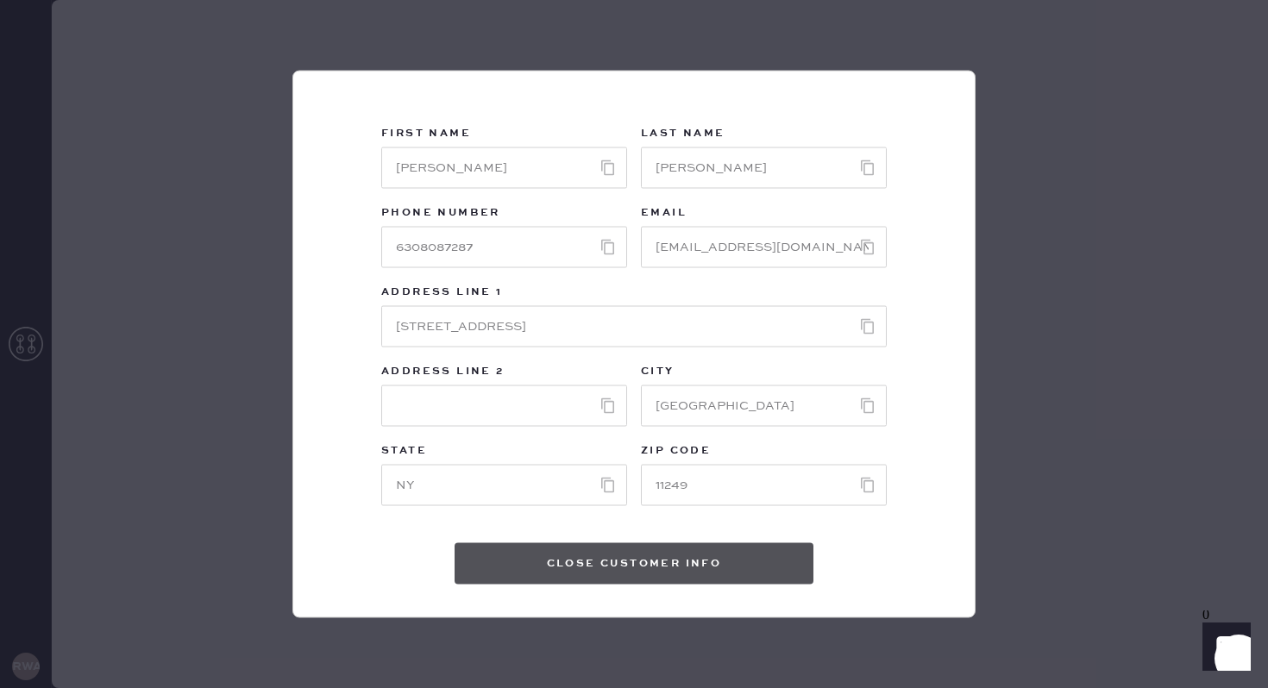
click at [715, 565] on button "Close Customer Info" at bounding box center [634, 564] width 359 height 41
